Goal: Obtain resource: Download file/media

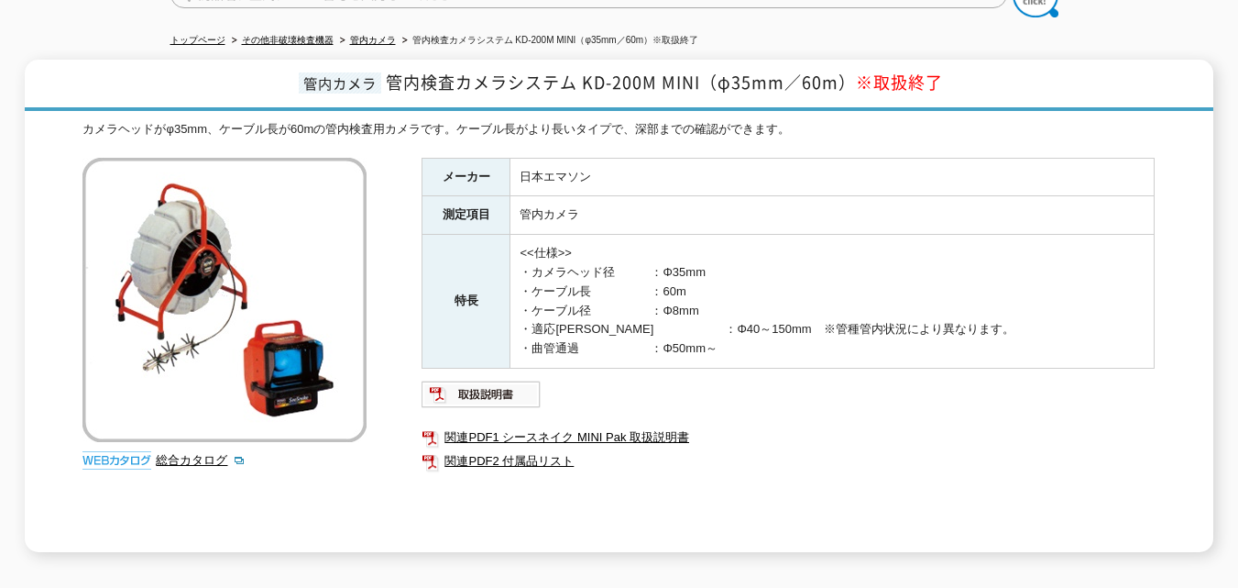
scroll to position [275, 0]
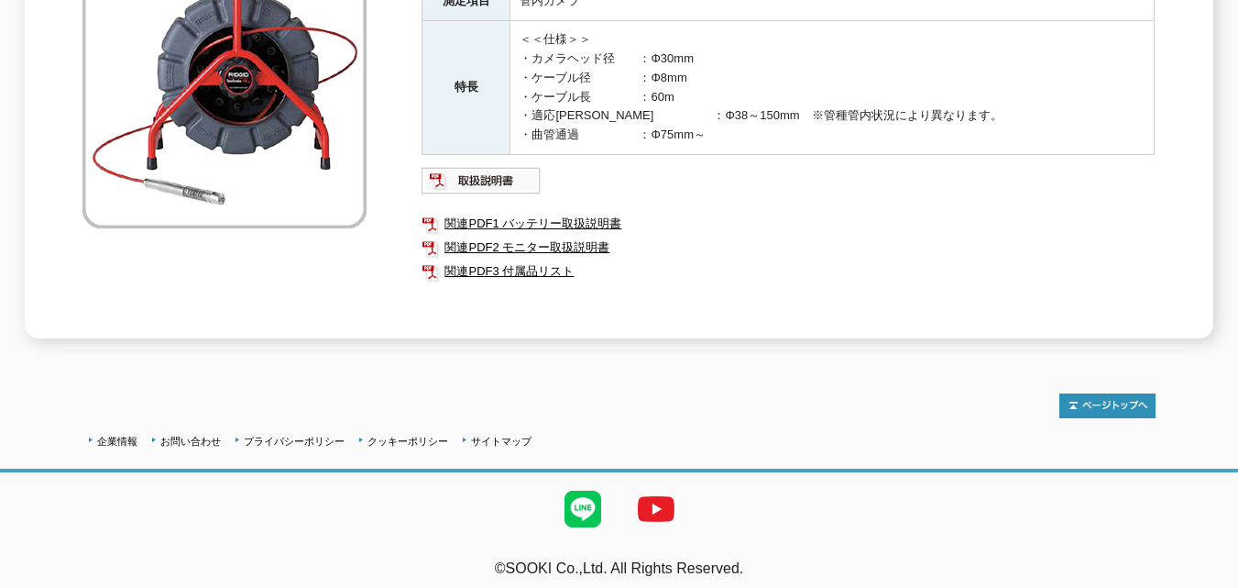
scroll to position [305, 0]
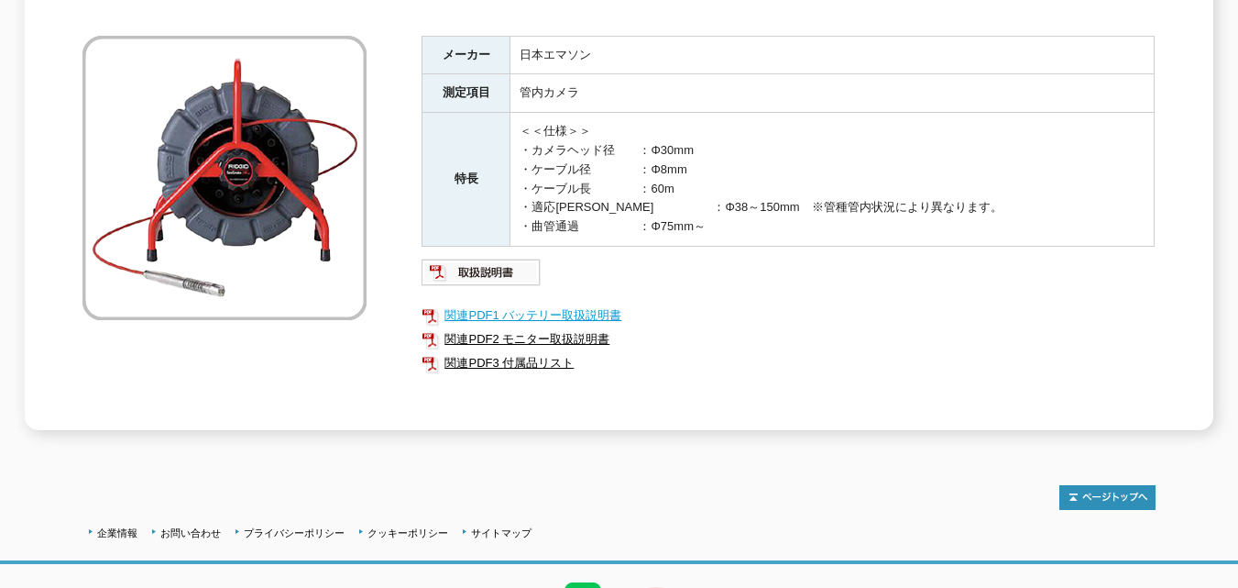
click at [608, 303] on link "関連PDF1 バッテリー取扱説明書" at bounding box center [788, 315] width 733 height 24
click at [591, 329] on link "関連PDF2 モニター取扱説明書" at bounding box center [788, 339] width 733 height 24
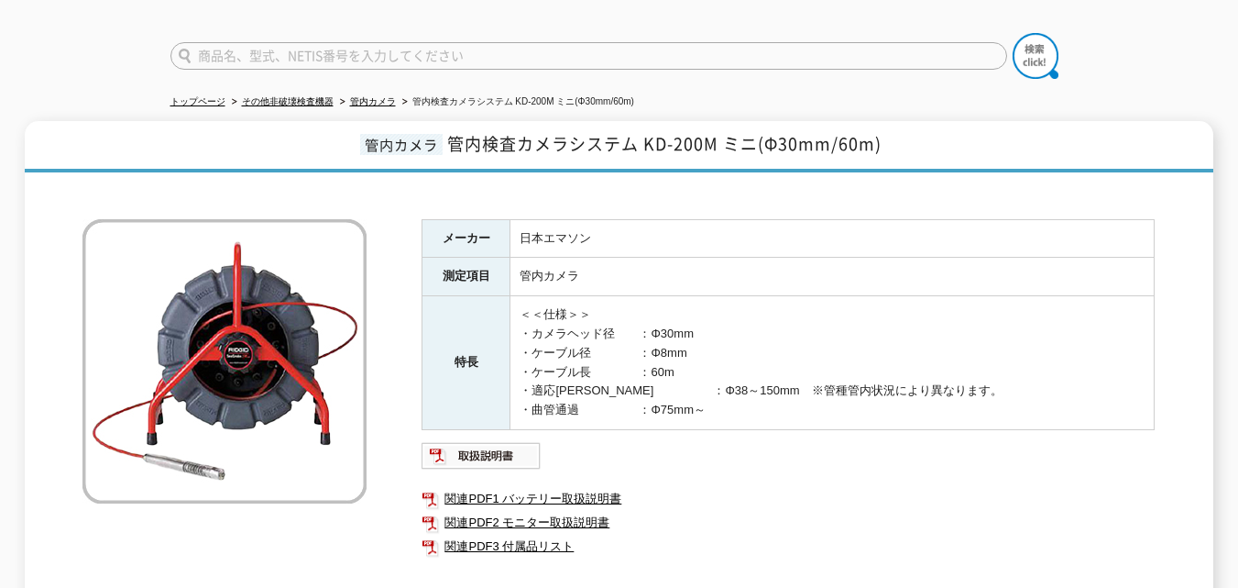
scroll to position [30, 0]
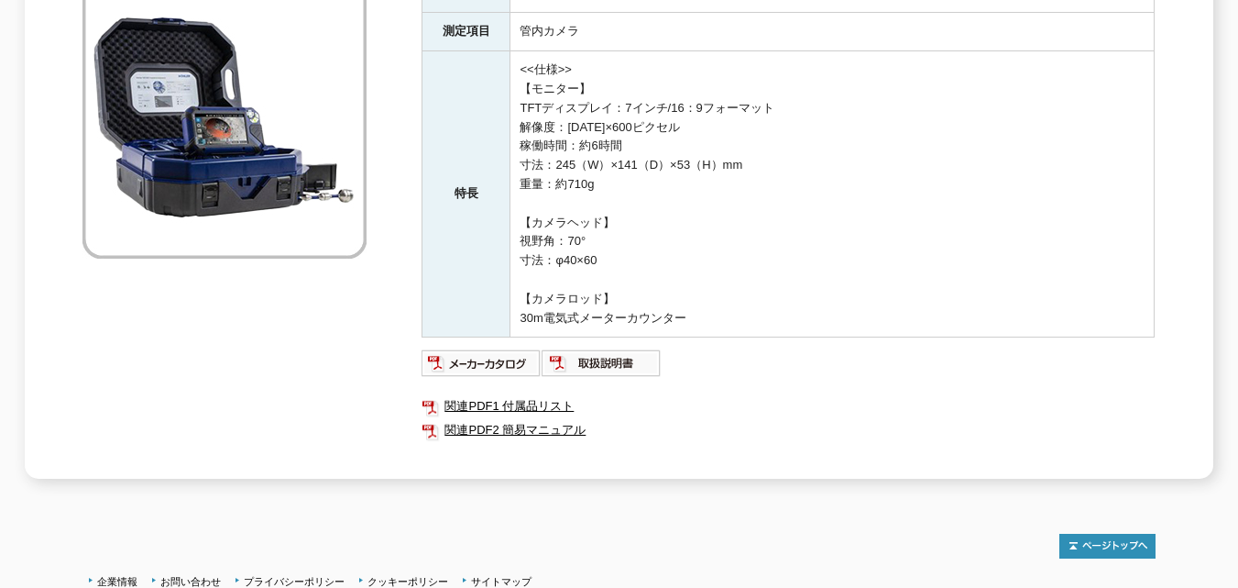
scroll to position [508, 0]
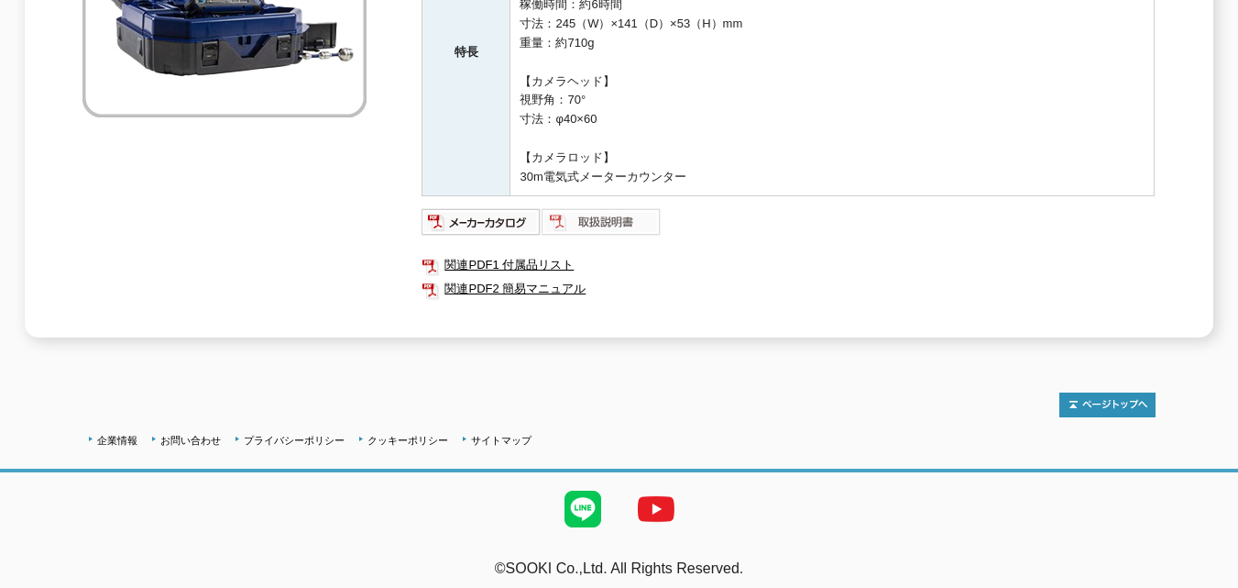
click at [627, 210] on img at bounding box center [602, 221] width 120 height 29
